Goal: Task Accomplishment & Management: Use online tool/utility

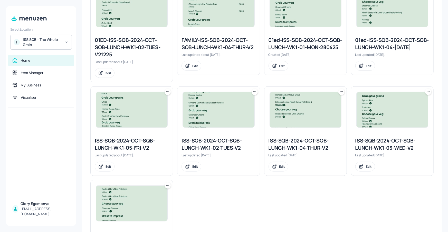
scroll to position [209, 0]
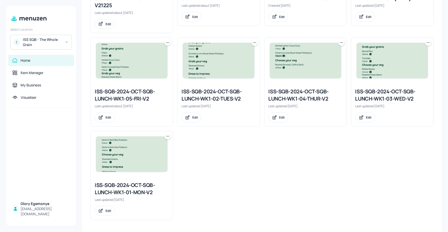
click at [167, 137] on icon at bounding box center [167, 136] width 5 height 5
click at [147, 152] on div "Duplicate" at bounding box center [147, 155] width 41 height 9
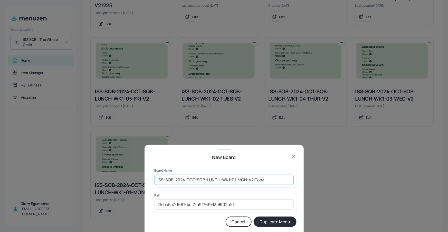
click at [270, 182] on input "ISS-SQB-2024-OCT-SQB-LUNCH-WK1-01-MON-V2 Copy" at bounding box center [224, 180] width 139 height 10
click at [154, 181] on div "Board Name ISS-SQB-2024-OCT-SQB-LUNCH-WK1-01-MON-V2220925 ​" at bounding box center [224, 177] width 145 height 22
click at [157, 179] on input "ISS-SQB-2024-OCT-SQB-LUNCH-WK1-01-MON-V2220925" at bounding box center [224, 180] width 139 height 10
type input "01EDISS-SQB-2024-OCT-SQB-LUNCH-WK1-01-MON-V2220925"
click at [262, 221] on button "Duplicate Menu" at bounding box center [275, 221] width 43 height 10
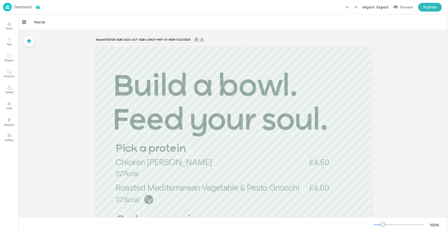
click at [379, 225] on div at bounding box center [398, 225] width 49 height 4
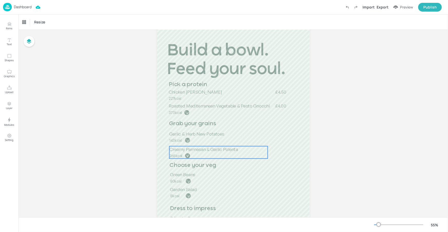
scroll to position [36, 0]
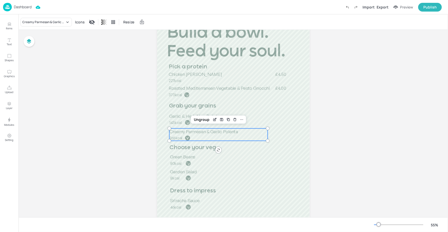
click at [219, 130] on span "Creamy Parmesan & Garlic Polenta" at bounding box center [203, 132] width 69 height 6
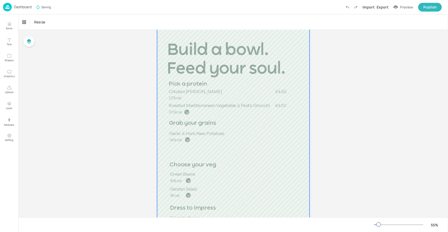
scroll to position [0, 0]
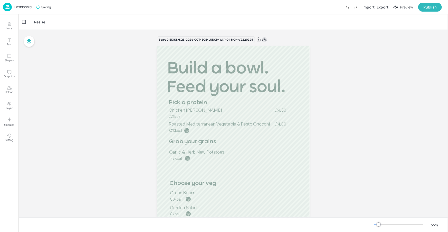
click at [264, 40] on icon at bounding box center [264, 39] width 5 height 5
click at [23, 9] on p "Dashboard" at bounding box center [23, 7] width 18 height 4
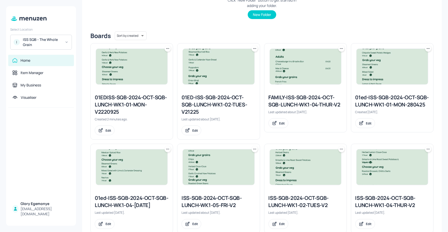
scroll to position [216, 0]
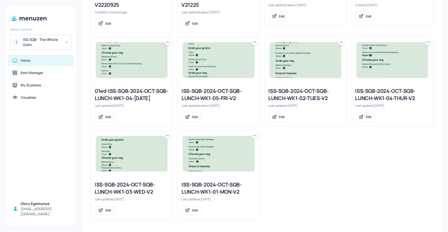
click at [317, 90] on div "ISS-SQB-2024-OCT-SQB-LUNCH-WK1-02-TUES-V2" at bounding box center [306, 94] width 74 height 14
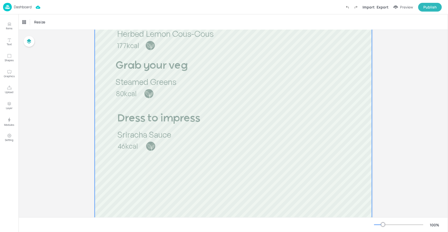
scroll to position [254, 0]
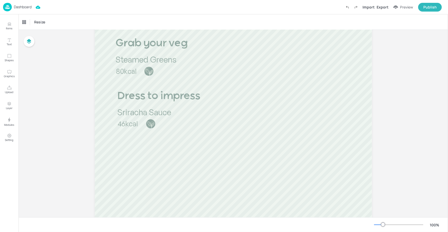
click at [378, 224] on div at bounding box center [398, 225] width 49 height 4
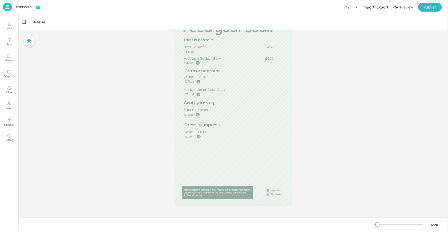
scroll to position [49, 0]
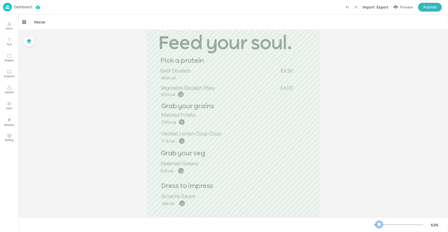
click at [380, 224] on div at bounding box center [398, 225] width 49 height 4
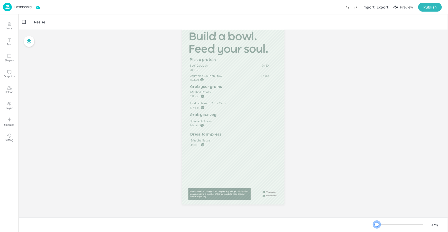
click at [377, 225] on div at bounding box center [398, 225] width 49 height 4
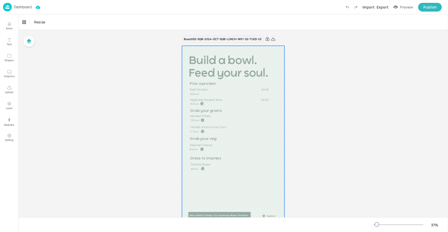
scroll to position [0, 0]
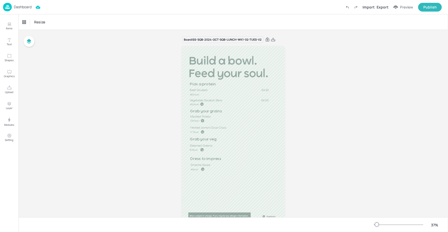
click at [21, 6] on p "Dashboard" at bounding box center [23, 7] width 18 height 4
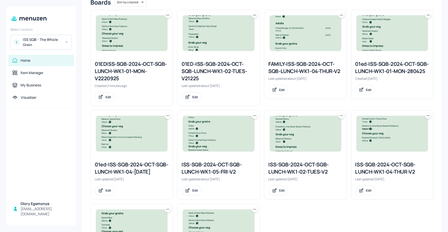
scroll to position [216, 0]
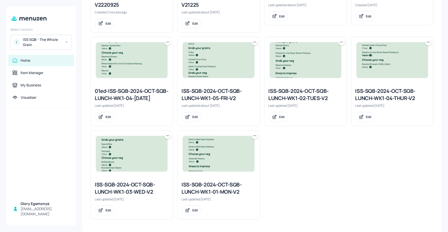
click at [136, 189] on div "ISS-SQB-2024-OCT-SQB-LUNCH-WK1-03-WED-V2" at bounding box center [132, 188] width 74 height 14
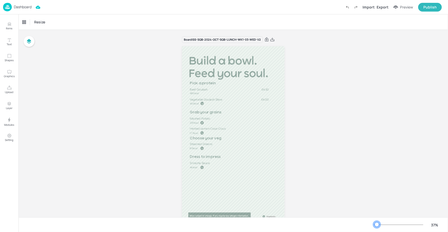
click at [377, 225] on div at bounding box center [398, 225] width 49 height 4
click at [20, 5] on p "Dashboard" at bounding box center [23, 7] width 18 height 4
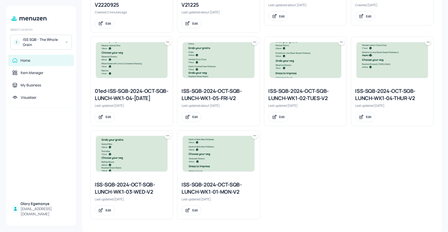
scroll to position [216, 0]
